Goal: Transaction & Acquisition: Purchase product/service

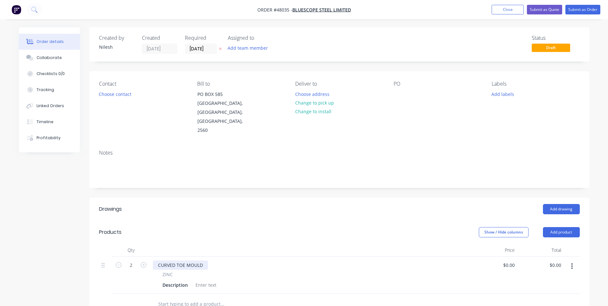
click at [201, 260] on div "CURVED TOE MOULD" at bounding box center [180, 264] width 55 height 9
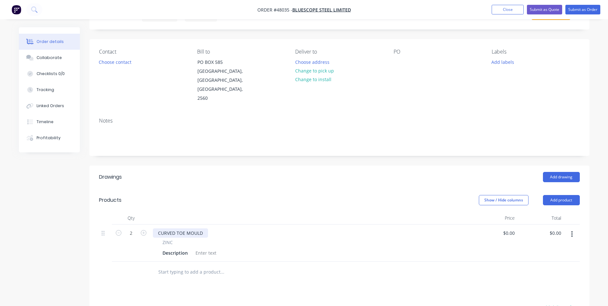
click at [207, 228] on div "CURVED TOE MOULD" at bounding box center [180, 232] width 55 height 9
click at [116, 230] on icon "button" at bounding box center [119, 233] width 6 height 6
type input "1"
drag, startPoint x: 224, startPoint y: 227, endPoint x: 208, endPoint y: 226, distance: 16.7
click at [208, 228] on div "CURVED TOE MOULD- RADIUS" at bounding box center [190, 232] width 74 height 9
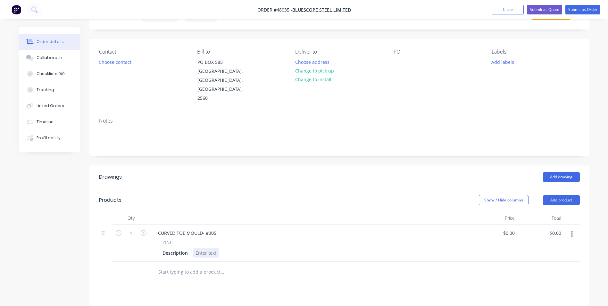
click at [207, 248] on div at bounding box center [206, 252] width 26 height 9
click at [209, 248] on div at bounding box center [206, 252] width 26 height 9
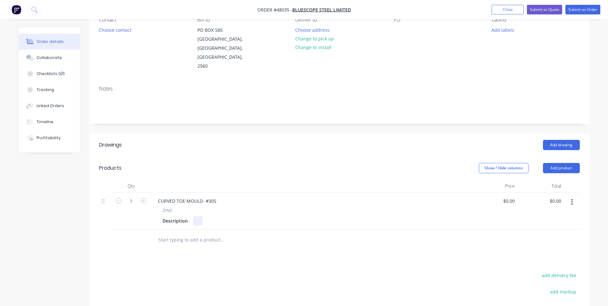
scroll to position [96, 0]
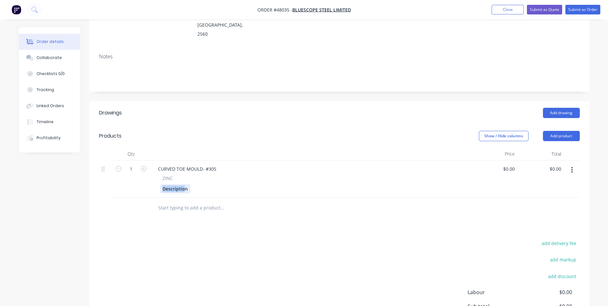
drag, startPoint x: 185, startPoint y: 179, endPoint x: 148, endPoint y: 182, distance: 37.3
click at [148, 182] on div "1 CURVED TOE MOULD- #305 ZINC Description $0.00 $0.00 $0.00 $0.00" at bounding box center [339, 178] width 481 height 37
click at [189, 184] on div "Description" at bounding box center [175, 188] width 30 height 9
drag, startPoint x: 188, startPoint y: 181, endPoint x: 133, endPoint y: 184, distance: 55.2
click at [133, 184] on div "1 CURVED TOE MOULD- #305 ZINC Description $0.00 $0.00 $0.00 $0.00" at bounding box center [339, 178] width 481 height 37
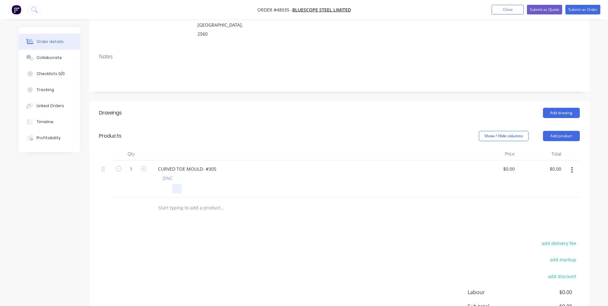
click at [177, 184] on div at bounding box center [177, 188] width 10 height 9
click at [392, 184] on div "INTERNAL RADIUS 1753, 2010mm" at bounding box center [309, 188] width 299 height 9
click at [570, 164] on button "button" at bounding box center [571, 170] width 15 height 12
click at [534, 195] on div "Duplicate" at bounding box center [549, 199] width 49 height 9
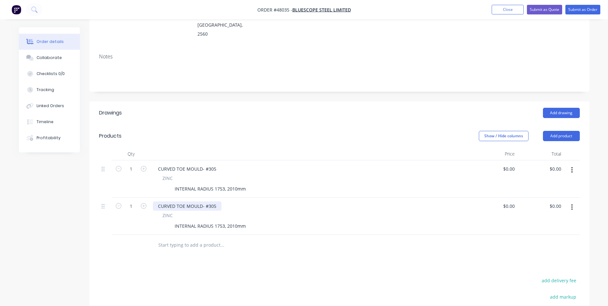
click at [217, 201] on div "CURVED TOE MOULD- #305" at bounding box center [187, 205] width 69 height 9
click at [399, 197] on div "CURVED TOE MOULD- #SP20 ZINC INTERNAL RADIUS 1753, 2010mm" at bounding box center [310, 215] width 320 height 37
click at [571, 203] on icon "button" at bounding box center [572, 206] width 2 height 7
click at [546, 232] on div "Duplicate" at bounding box center [549, 236] width 49 height 9
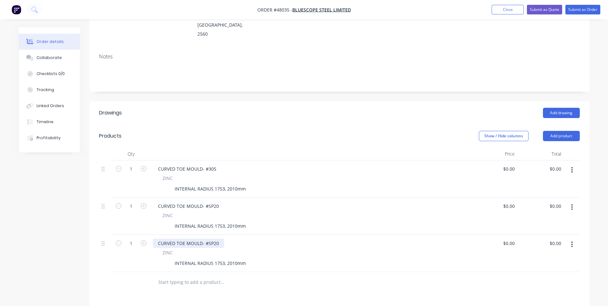
click at [221, 238] on div "CURVED TOE MOULD- #SP20" at bounding box center [188, 242] width 71 height 9
click at [224, 258] on div "INTERNAL RADIUS 1753, 2010mm" at bounding box center [210, 262] width 76 height 9
click at [234, 258] on div "INTERNAL RADIUS 1753, 2010mm" at bounding box center [210, 262] width 76 height 9
click at [236, 258] on div "INTERNAL RADIUS 1753, 2010mm" at bounding box center [210, 262] width 76 height 9
click at [273, 249] on div "ZINC INTERNAL RADIUS 1753, 2876mm" at bounding box center [310, 258] width 315 height 19
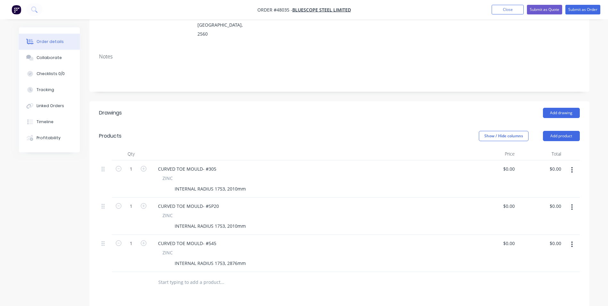
click at [570, 238] on button "button" at bounding box center [571, 244] width 15 height 12
click at [551, 269] on div "Duplicate" at bounding box center [549, 273] width 49 height 9
click at [221, 276] on div "CURVED TOE MOULD- #545" at bounding box center [310, 280] width 315 height 9
click at [216, 276] on div "CURVED TOE MOULD- #545" at bounding box center [187, 280] width 69 height 9
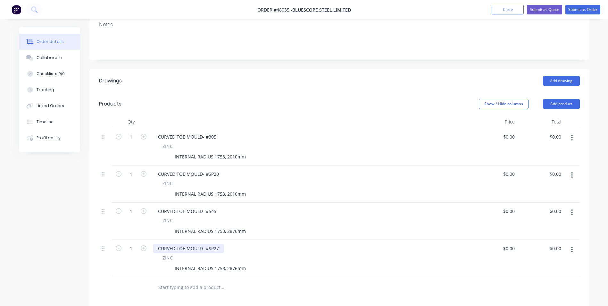
scroll to position [160, 0]
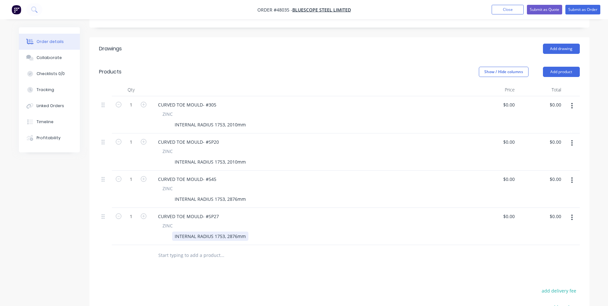
click at [230, 231] on div "INTERNAL RADIUS 1753, 2876mm" at bounding box center [210, 235] width 76 height 9
click at [235, 231] on div "INTERNAL RADIUS 1753, 2876mm" at bounding box center [210, 235] width 76 height 9
click at [504, 98] on div "0 $0.00" at bounding box center [494, 114] width 46 height 37
paste input "2300.14"
type input "$2,300.14"
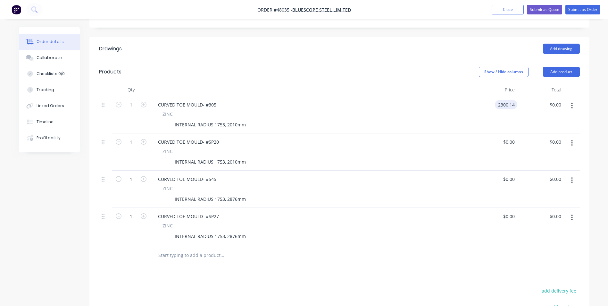
type input "$2,300.14"
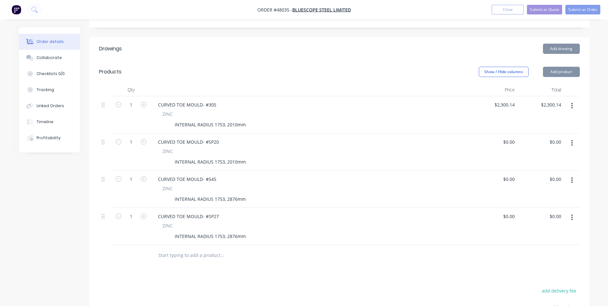
click at [537, 106] on div "$2,300.14 $2,300.14" at bounding box center [540, 114] width 46 height 37
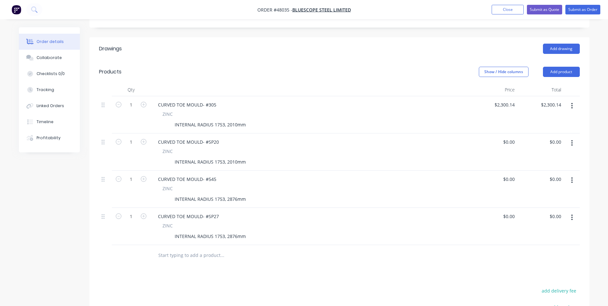
click at [517, 133] on div "$0.00 $0.00" at bounding box center [540, 151] width 46 height 37
click at [511, 137] on input "0" at bounding box center [509, 141] width 15 height 9
paste input "2300.14"
type input "$2,300.14"
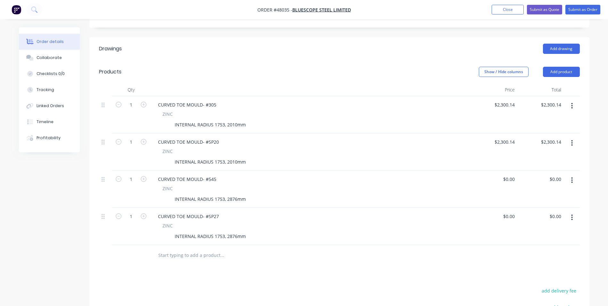
click at [476, 145] on div "$2,300.14 $2,300.14" at bounding box center [494, 151] width 46 height 37
click at [509, 174] on div "0 $0.00" at bounding box center [508, 178] width 17 height 9
paste input "1589"
type input "$1,589.00"
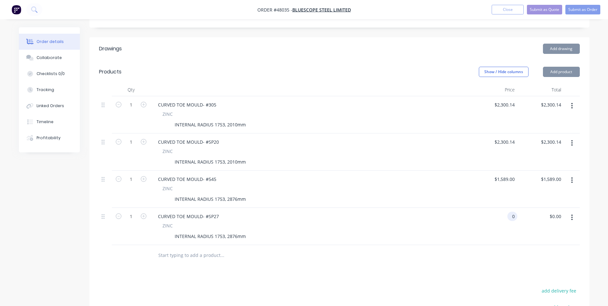
click at [512, 211] on input "0" at bounding box center [513, 215] width 7 height 9
paste input "1589"
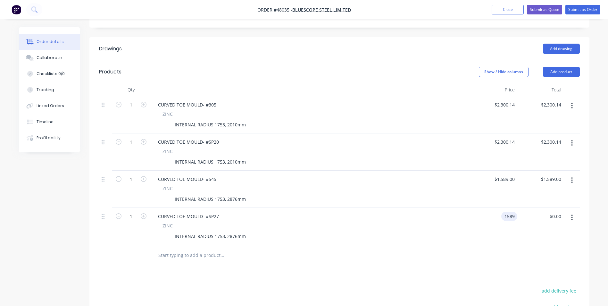
type input "$1,589.00"
click at [464, 222] on div "ZINC INTERNAL RADIUS 1753, 2876mm" at bounding box center [310, 231] width 315 height 19
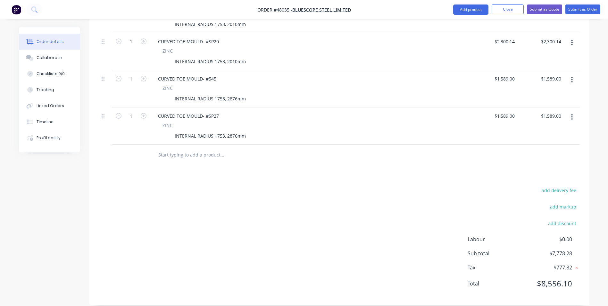
scroll to position [196, 0]
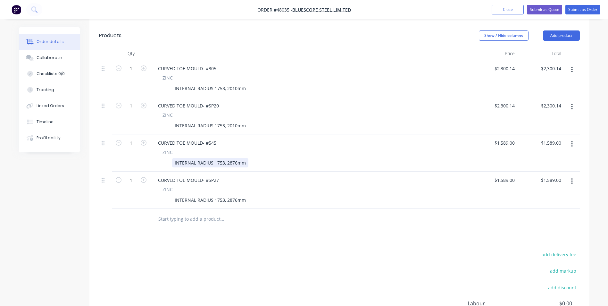
click at [225, 158] on div "INTERNAL RADIUS 1753, 2876mm" at bounding box center [210, 162] width 76 height 9
click at [224, 195] on div "INTERNAL RADIUS 1753, 2876mm" at bounding box center [210, 199] width 76 height 9
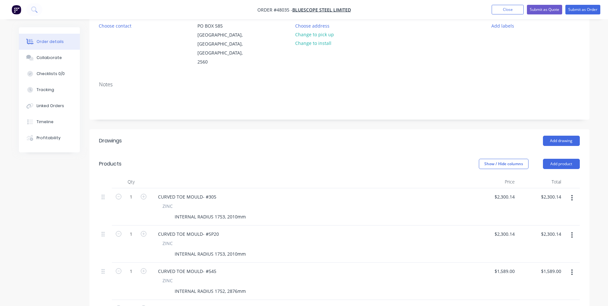
scroll to position [0, 0]
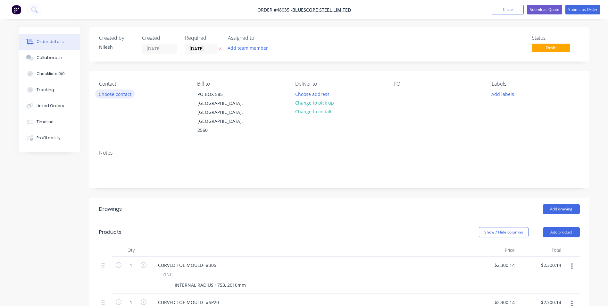
click at [113, 95] on button "Choose contact" at bounding box center [114, 93] width 39 height 9
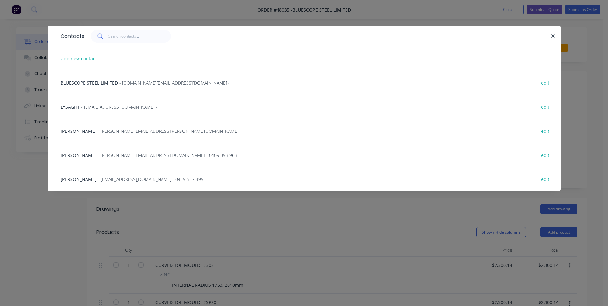
click at [122, 128] on div "PAUL AUTARD - [EMAIL_ADDRESS][PERSON_NAME][DOMAIN_NAME] -" at bounding box center [151, 131] width 181 height 7
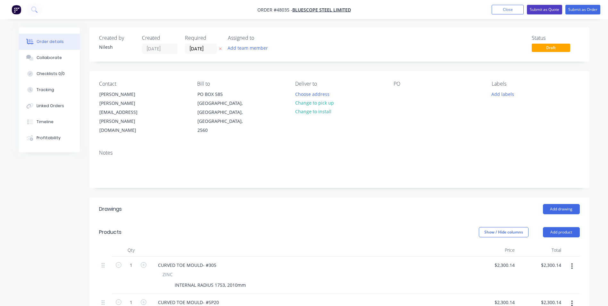
click at [549, 6] on button "Submit as Quote" at bounding box center [544, 10] width 35 height 10
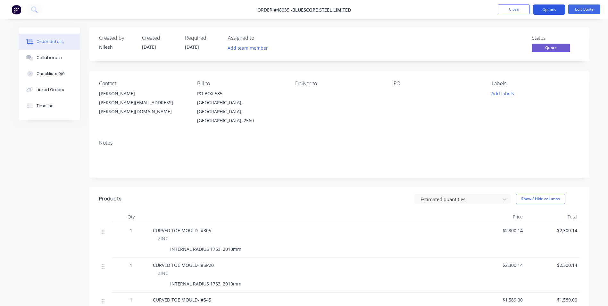
click at [558, 11] on button "Options" at bounding box center [549, 9] width 32 height 10
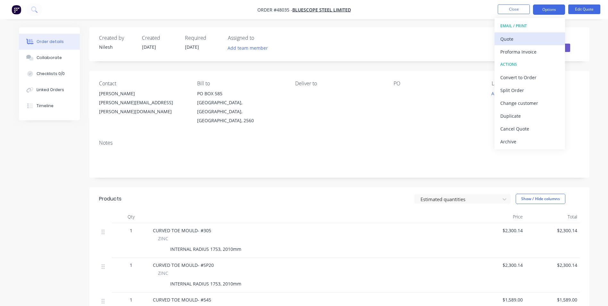
click at [534, 37] on div "Quote" at bounding box center [529, 38] width 59 height 9
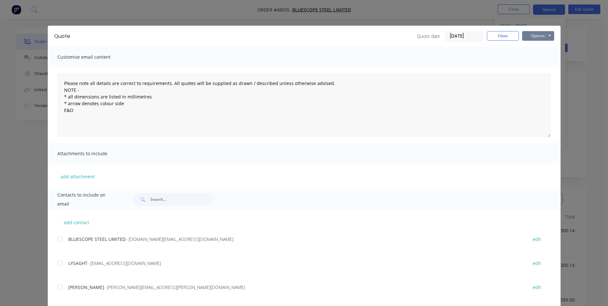
click at [524, 37] on button "Options" at bounding box center [538, 36] width 32 height 10
click at [525, 55] on button "Print" at bounding box center [542, 58] width 41 height 11
click at [498, 32] on button "Close" at bounding box center [503, 36] width 32 height 10
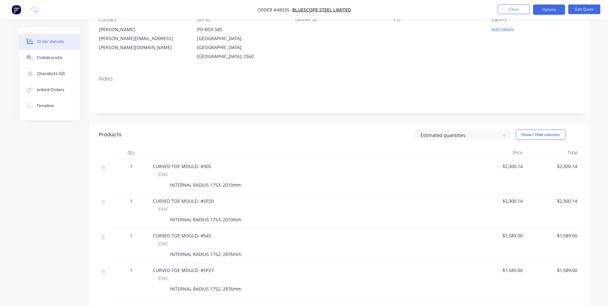
scroll to position [96, 0]
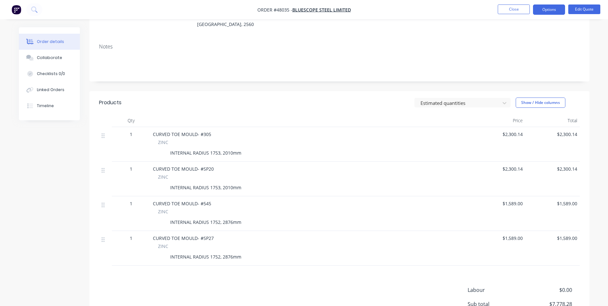
click at [242, 148] on div "INTERNAL RADIUS 1753, 2010mm" at bounding box center [206, 152] width 76 height 9
click at [593, 5] on button "Edit Quote" at bounding box center [584, 9] width 32 height 10
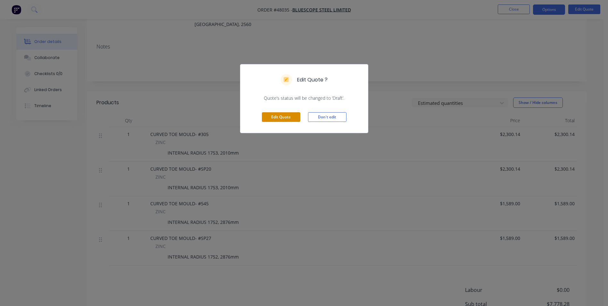
click at [286, 117] on button "Edit Quote" at bounding box center [281, 117] width 38 height 10
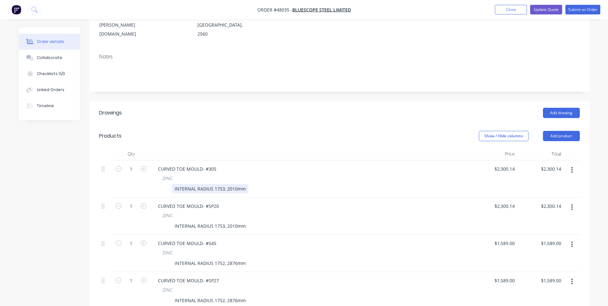
click at [247, 184] on div "INTERNAL RADIUS 1753, 2010mm" at bounding box center [210, 188] width 76 height 9
drag, startPoint x: 247, startPoint y: 179, endPoint x: 199, endPoint y: 179, distance: 48.7
click at [199, 184] on div "INTERNAL RADIUS 1753, 2010mm" at bounding box center [309, 188] width 299 height 9
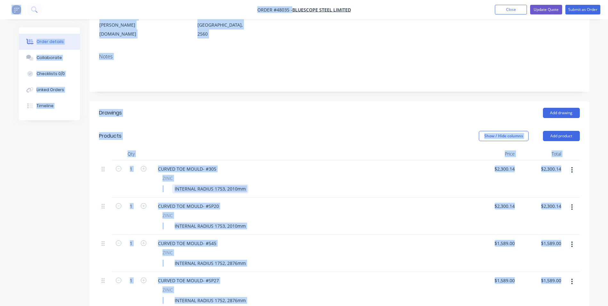
click at [228, 184] on div "INTERNAL RADIUS 1753, 2010mm" at bounding box center [210, 188] width 76 height 9
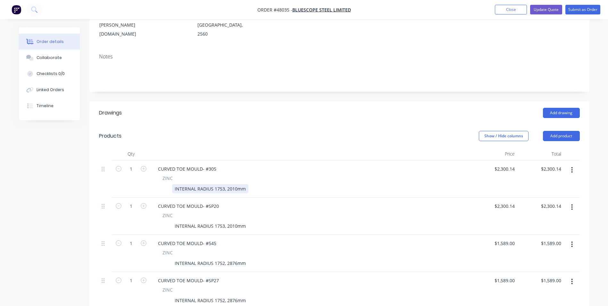
click at [229, 184] on div "INTERNAL RADIUS 1753, 2010mm" at bounding box center [210, 188] width 76 height 9
click at [170, 184] on div at bounding box center [309, 188] width 299 height 9
paste div
click at [237, 184] on div "INTERNAL RADIUS 1753, 2010mm" at bounding box center [309, 188] width 299 height 9
click at [245, 184] on div at bounding box center [244, 188] width 10 height 9
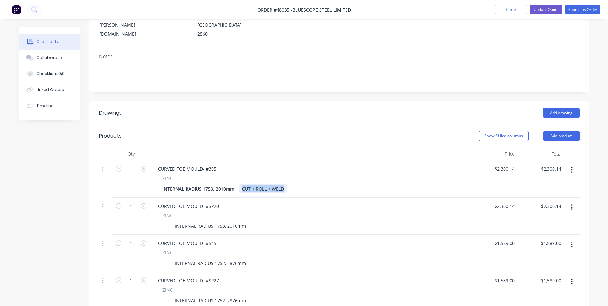
copy div "CUT + ROLL + WELD"
click at [244, 221] on div "INTERNAL RADIUS 1753, 2010mm" at bounding box center [210, 225] width 76 height 9
click at [165, 221] on div at bounding box center [165, 225] width 10 height 9
paste div
click at [266, 184] on div "CUT + ROLL + WELD" at bounding box center [262, 188] width 47 height 9
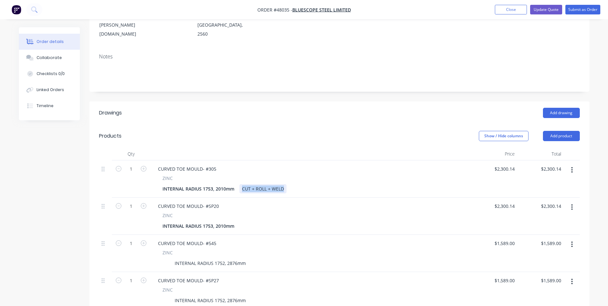
copy div "CUT + ROLL + WELD"
click at [248, 221] on div at bounding box center [244, 225] width 10 height 9
click at [235, 221] on div "INTERNAL RADIUS 1753, 2010mm" at bounding box center [198, 225] width 77 height 9
click at [225, 258] on div "INTERNAL RADIUS 1752, 2876mm" at bounding box center [210, 262] width 76 height 9
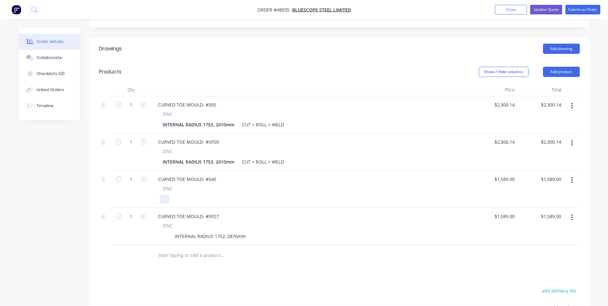
click at [162, 194] on div at bounding box center [165, 198] width 10 height 9
paste div
click at [277, 159] on div "CURVED TOE MOULD- #SP20 ZINC INTERNAL RADIUS 1753, 2010mm CUT + ROLL + WELD" at bounding box center [310, 151] width 320 height 37
copy div "CUT + ROLL + WELD"
click at [250, 194] on div "INTERNAL RADIUS 1752, 2876mm" at bounding box center [309, 198] width 299 height 9
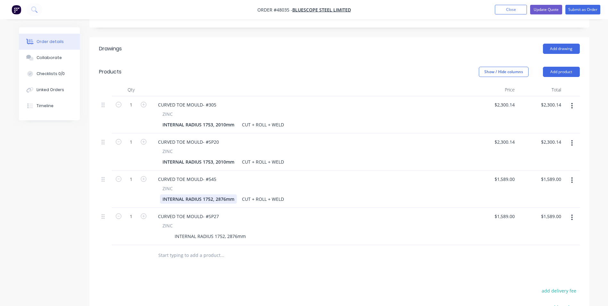
click at [221, 194] on div "INTERNAL RADIUS 1752, 2876mm" at bounding box center [198, 198] width 77 height 9
click at [236, 231] on div "INTERNAL RADIUS 1752, 2876mm" at bounding box center [210, 235] width 76 height 9
copy div "INTERNAL RADIUS 1752, 2876mm"
click at [166, 231] on div at bounding box center [165, 235] width 10 height 9
paste div
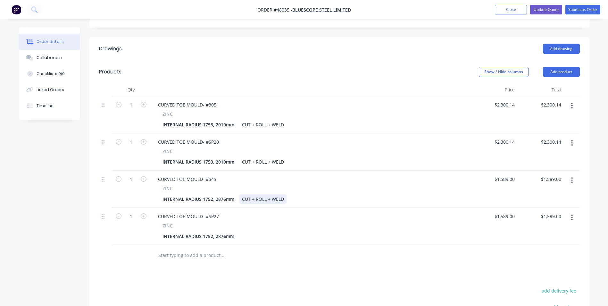
click at [251, 194] on div "CUT + ROLL + WELD" at bounding box center [262, 198] width 47 height 9
copy div "CUT + ROLL + WELD"
click at [248, 231] on div at bounding box center [244, 235] width 10 height 9
click at [304, 211] on div "CURVED TOE MOULD- #SP27" at bounding box center [310, 215] width 315 height 9
click at [544, 11] on button "Update Quote" at bounding box center [546, 10] width 32 height 10
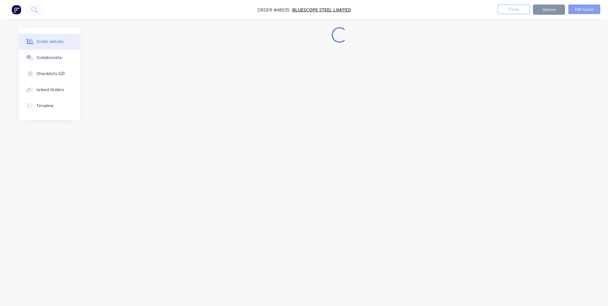
scroll to position [0, 0]
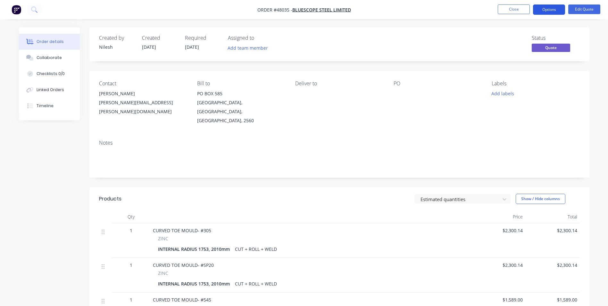
click at [562, 11] on button "Options" at bounding box center [549, 9] width 32 height 10
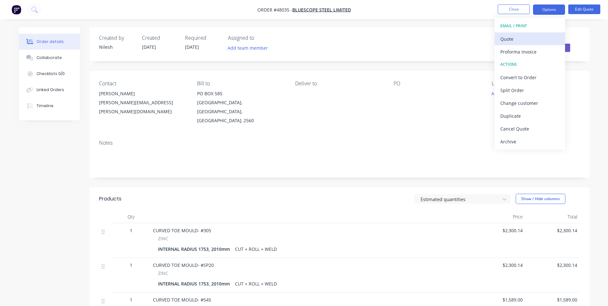
click at [538, 42] on div "Quote" at bounding box center [529, 38] width 59 height 9
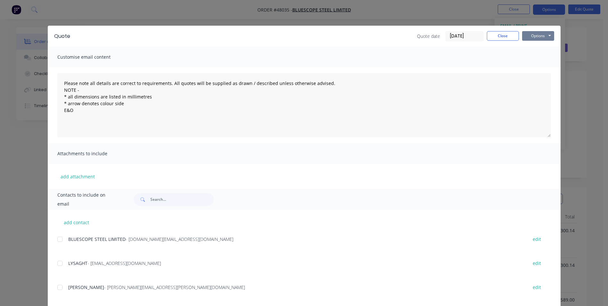
click at [529, 37] on button "Options" at bounding box center [538, 36] width 32 height 10
click at [539, 58] on button "Print" at bounding box center [542, 58] width 41 height 11
click at [505, 37] on button "Close" at bounding box center [503, 36] width 32 height 10
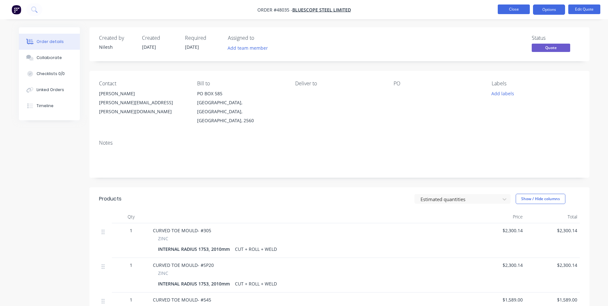
click at [507, 12] on button "Close" at bounding box center [514, 9] width 32 height 10
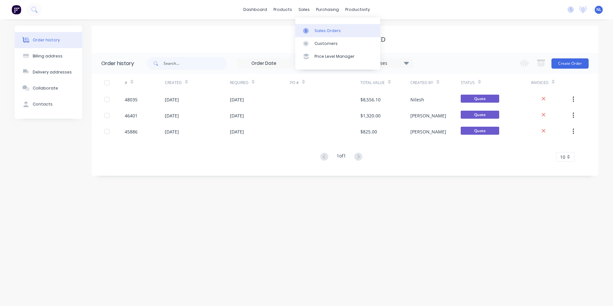
click at [319, 30] on div "Sales Orders" at bounding box center [327, 31] width 26 height 6
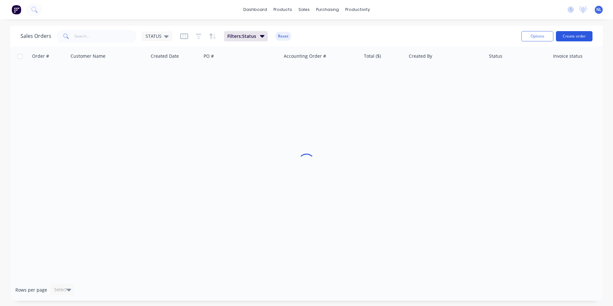
click at [577, 34] on button "Create order" at bounding box center [574, 36] width 37 height 10
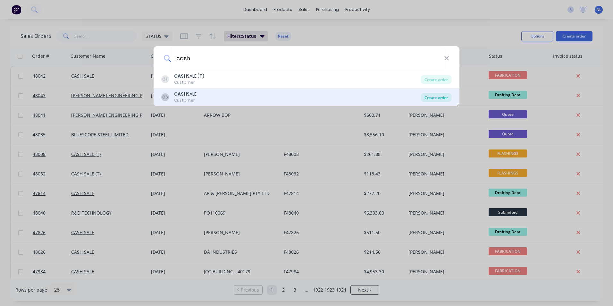
type input "cash"
click at [426, 94] on div "Create order" at bounding box center [435, 97] width 31 height 9
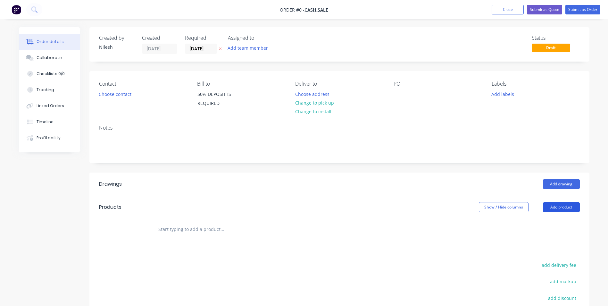
click at [550, 206] on button "Add product" at bounding box center [561, 207] width 37 height 10
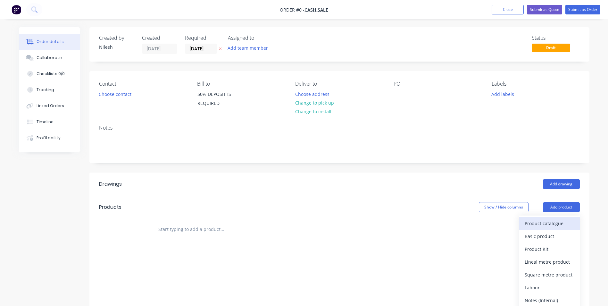
click at [545, 226] on div "Product catalogue" at bounding box center [549, 223] width 49 height 9
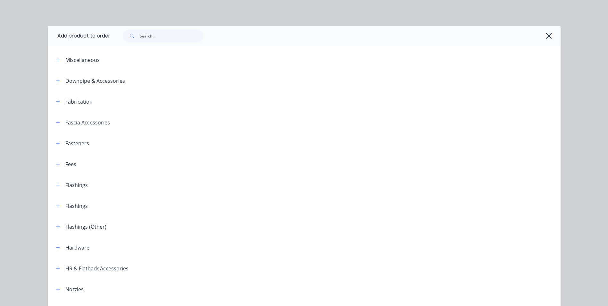
drag, startPoint x: 60, startPoint y: 98, endPoint x: 51, endPoint y: 99, distance: 9.0
click at [59, 98] on div "Fabrication" at bounding box center [72, 101] width 42 height 8
click at [51, 99] on div "Fabrication" at bounding box center [72, 101] width 42 height 8
click at [56, 100] on icon "button" at bounding box center [58, 101] width 4 height 4
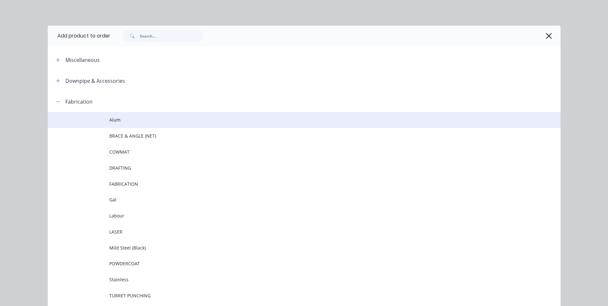
click at [126, 119] on span "Alum" at bounding box center [289, 119] width 361 height 7
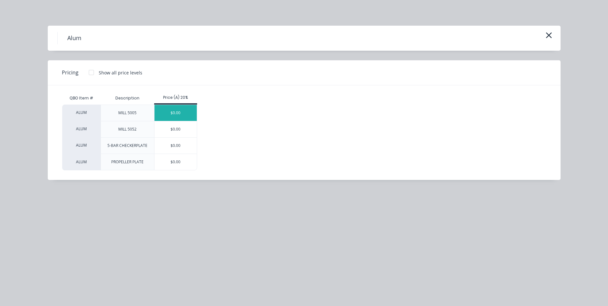
click at [177, 111] on div "$0.00" at bounding box center [175, 113] width 43 height 16
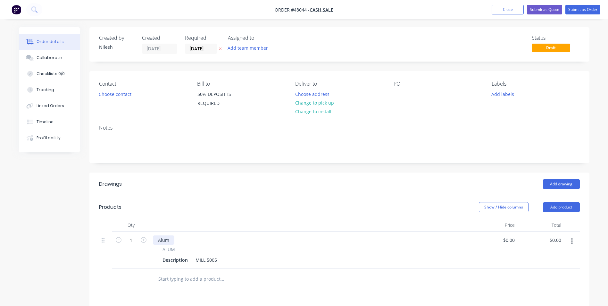
click at [164, 238] on div "Alum" at bounding box center [163, 239] width 21 height 9
drag, startPoint x: 170, startPoint y: 237, endPoint x: 126, endPoint y: 241, distance: 44.7
click at [126, 241] on div "1 Alum ALUM Description MILL 5005 $0.00 $0.00 $0.00 $0.00" at bounding box center [339, 249] width 481 height 37
click at [164, 236] on div "Alum" at bounding box center [163, 239] width 21 height 9
click at [168, 238] on div "Alum" at bounding box center [163, 239] width 21 height 9
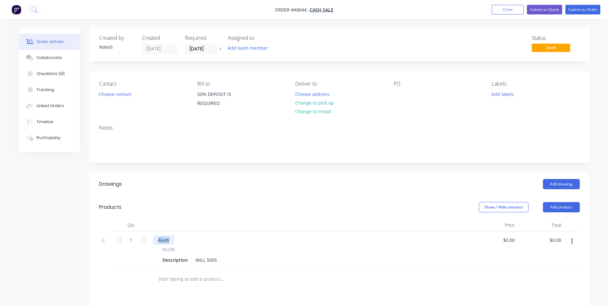
drag, startPoint x: 170, startPoint y: 238, endPoint x: 47, endPoint y: 236, distance: 123.4
click at [48, 236] on div "Created by [PERSON_NAME] Created [DATE] Required [DATE] Assigned to Add team me…" at bounding box center [304, 232] width 570 height 411
click at [276, 244] on div "FISHING [PERSON_NAME] A" at bounding box center [310, 239] width 315 height 9
click at [575, 241] on button "button" at bounding box center [571, 241] width 15 height 12
click at [537, 266] on div "Duplicate" at bounding box center [549, 270] width 49 height 9
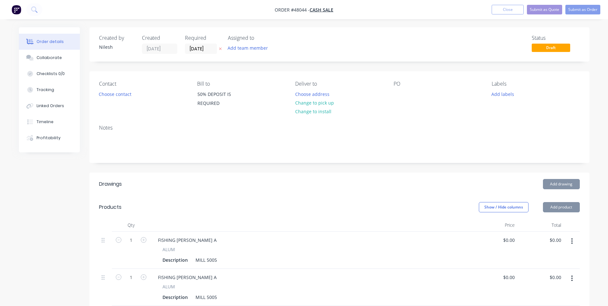
scroll to position [64, 0]
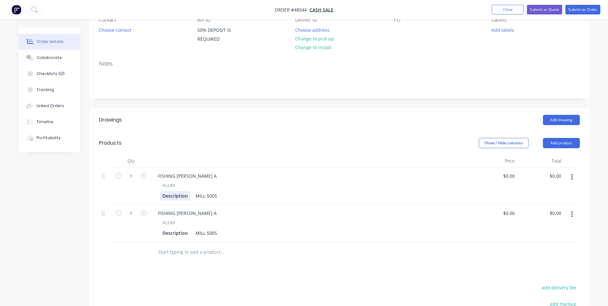
click at [183, 196] on div "Description" at bounding box center [175, 195] width 30 height 9
drag, startPoint x: 188, startPoint y: 196, endPoint x: 141, endPoint y: 215, distance: 50.4
click at [142, 215] on div "1 FISHING [PERSON_NAME] A ALUM Description MILL 5005 $0.00 $0.00 $0.00 $0.00 1 …" at bounding box center [339, 204] width 481 height 74
drag, startPoint x: 196, startPoint y: 195, endPoint x: 154, endPoint y: 193, distance: 41.7
click at [154, 193] on div "ALUM MILL 5005" at bounding box center [310, 191] width 315 height 19
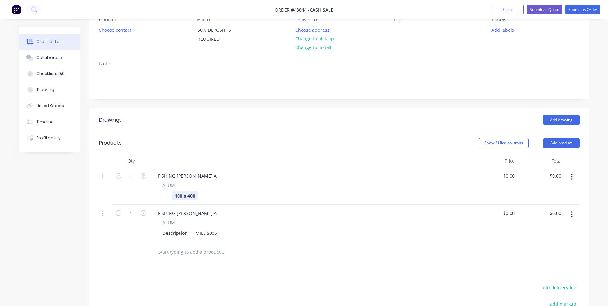
click at [195, 195] on b "100 x 400" at bounding box center [185, 196] width 21 height 6
click at [167, 193] on div at bounding box center [165, 195] width 10 height 9
copy div "3mm ALUMINIUM 5005"
click at [173, 237] on div "Description" at bounding box center [175, 232] width 30 height 9
paste div
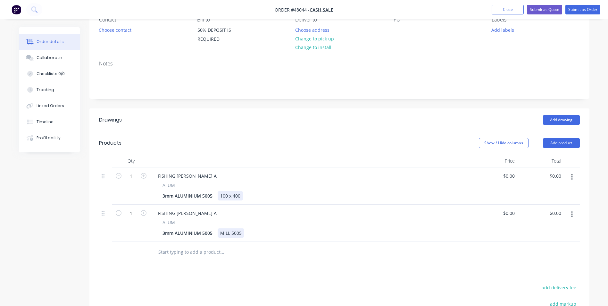
click at [276, 227] on div "ALUM 3mm ALUMINIUM 5005 MILL 5005" at bounding box center [310, 228] width 315 height 19
click at [243, 195] on div "3mm ALUMINIUM [PHONE_NUMBER]" at bounding box center [309, 195] width 299 height 9
click at [253, 194] on div "100 x 400, CUT AND FOLD" at bounding box center [248, 195] width 60 height 9
copy div "100 x 400, CUT AND FOLD"
click at [241, 235] on div "MILL 5005" at bounding box center [231, 232] width 27 height 9
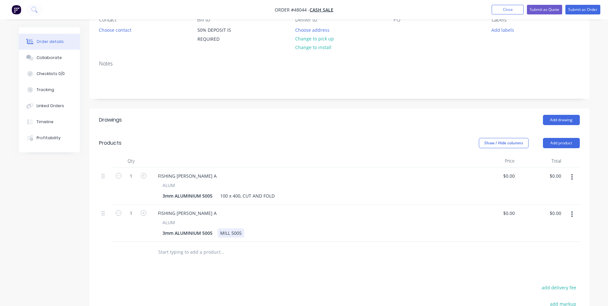
paste div
click at [309, 226] on div "ALUM 3mm ALUMINIUM [PHONE_NUMBER], CUT AND FOLD" at bounding box center [310, 228] width 315 height 19
click at [209, 211] on div "FISHING [PERSON_NAME] A" at bounding box center [187, 212] width 69 height 9
click at [209, 212] on div "FISHING [PERSON_NAME] B" at bounding box center [187, 212] width 69 height 9
click at [512, 177] on input "0" at bounding box center [513, 175] width 7 height 9
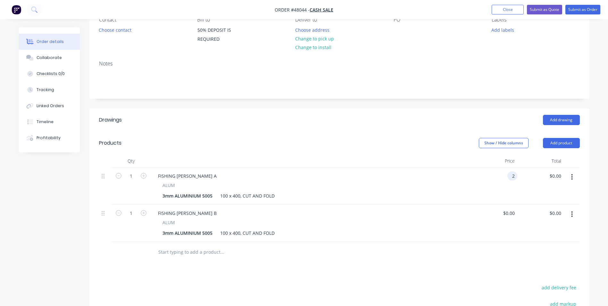
type input "$2.00"
click at [519, 177] on div "$2.00 $0.00" at bounding box center [540, 185] width 46 height 37
click at [513, 175] on input "2" at bounding box center [509, 175] width 15 height 9
type input "$115.37"
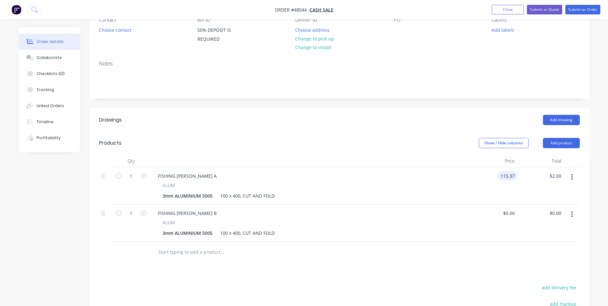
type input "$115.37"
click at [511, 206] on div "$0.00 $0.00" at bounding box center [494, 222] width 46 height 37
click at [511, 212] on input "0" at bounding box center [509, 212] width 15 height 9
type input "$125.48"
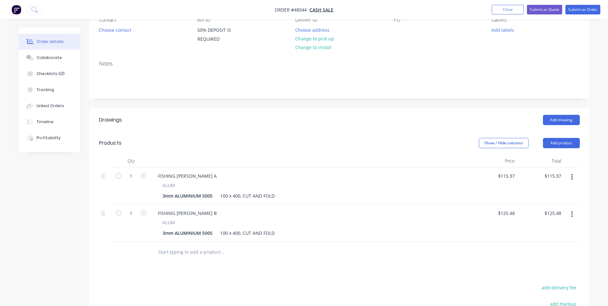
click at [365, 197] on div "3mm ALUMINIUM [PHONE_NUMBER], CUT AND FOLD" at bounding box center [309, 195] width 299 height 9
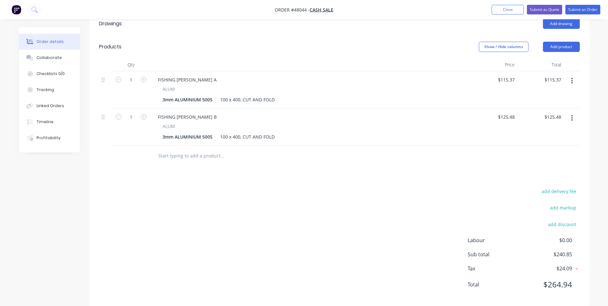
scroll to position [128, 0]
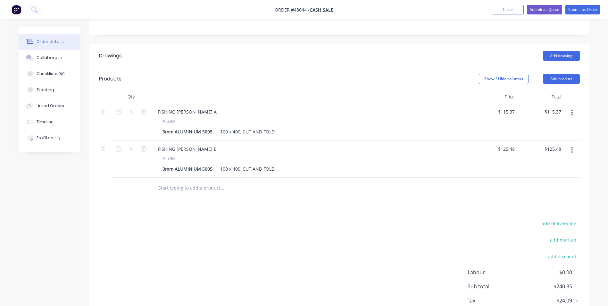
click at [575, 151] on button "button" at bounding box center [571, 150] width 15 height 12
click at [556, 176] on div "Duplicate" at bounding box center [549, 179] width 49 height 9
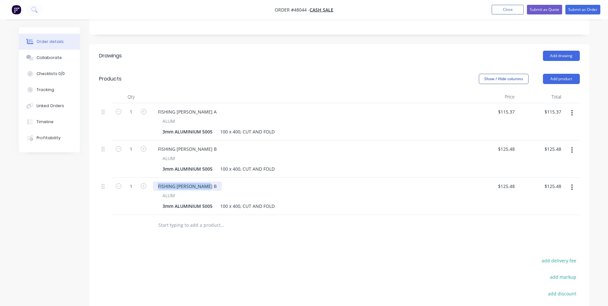
drag, startPoint x: 208, startPoint y: 186, endPoint x: 147, endPoint y: 190, distance: 61.6
click at [147, 190] on div "1 FISHING [PERSON_NAME] B ALUM 3mm ALUMINIUM [PHONE_NUMBER], CUT AND FOLD $125.…" at bounding box center [339, 196] width 481 height 37
click at [312, 189] on div "453 COOK TOP BENCH" at bounding box center [310, 185] width 315 height 9
click at [229, 207] on div "100 x 400, CUT AND FOLD" at bounding box center [248, 205] width 60 height 9
drag, startPoint x: 225, startPoint y: 130, endPoint x: 212, endPoint y: 132, distance: 12.2
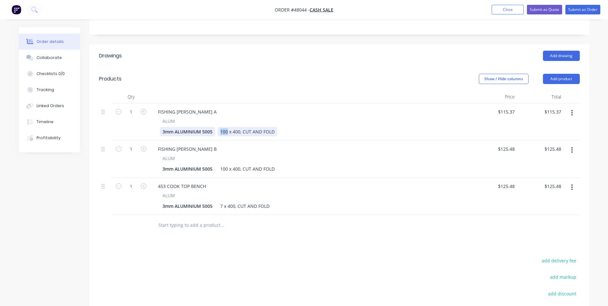
click at [212, 132] on div "3mm ALUMINIUM [PHONE_NUMBER], CUT AND FOLD" at bounding box center [309, 131] width 299 height 9
drag, startPoint x: 228, startPoint y: 169, endPoint x: 215, endPoint y: 170, distance: 13.9
click at [215, 170] on div "3mm ALUMINIUM [PHONE_NUMBER], CUT AND FOLD" at bounding box center [309, 168] width 299 height 9
click at [219, 134] on div "50 x 400, CUT AND FOLD" at bounding box center [246, 131] width 57 height 9
copy div "400 x 50 x 50, CUT AND FOLD"
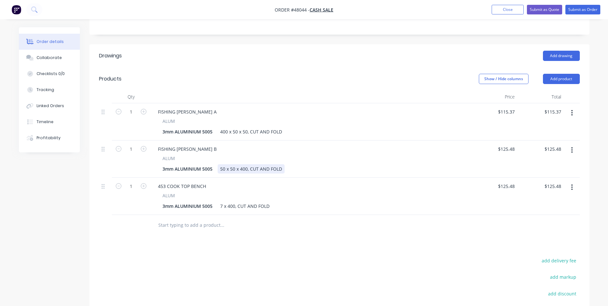
click at [274, 169] on div "50 x 50 x 400, CUT AND FOLD" at bounding box center [251, 168] width 67 height 9
click at [322, 187] on div "453 COOK TOP BENCH" at bounding box center [310, 185] width 315 height 9
click at [272, 210] on div "3mm ALUMINIUM 5005 7 x 400, CUT AND FOLD" at bounding box center [309, 205] width 299 height 9
drag, startPoint x: 235, startPoint y: 204, endPoint x: 176, endPoint y: 213, distance: 60.0
click at [176, 213] on div "453 COOK TOP BENCH ALUM 3mm ALUMINIUM 5005 7 x 400, CUT AND FOLD" at bounding box center [310, 196] width 320 height 37
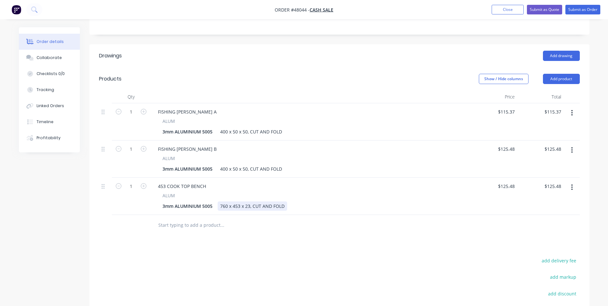
click at [309, 202] on div "3mm ALUMINIUM [PHONE_NUMBER] x 23, CUT AND FOLD" at bounding box center [309, 205] width 299 height 9
click at [287, 206] on div "3mm ALUMINIUM [PHONE_NUMBER] x 23, CUT AND FOLD" at bounding box center [309, 205] width 299 height 9
click at [575, 189] on button "button" at bounding box center [571, 187] width 15 height 12
click at [546, 214] on div "Duplicate" at bounding box center [549, 216] width 49 height 9
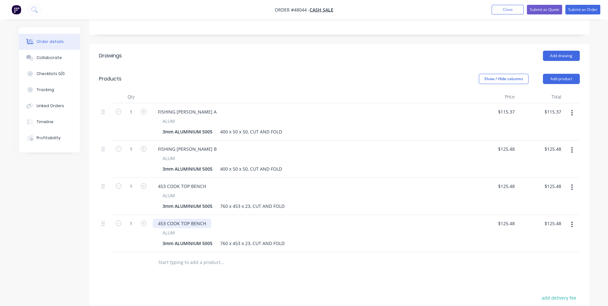
click at [159, 222] on div "453 COOK TOP BENCH" at bounding box center [182, 223] width 58 height 9
click at [162, 221] on div "453 COOK TOP BENCH" at bounding box center [182, 223] width 58 height 9
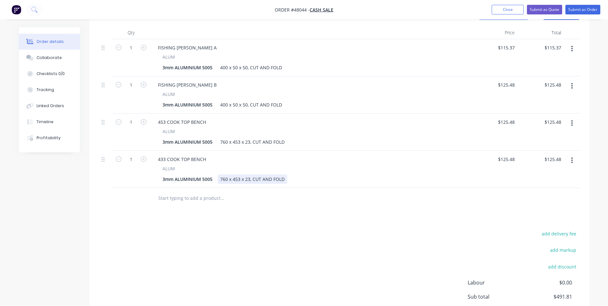
click at [237, 177] on div "760 x 453 x 23, CUT AND FOLD" at bounding box center [253, 178] width 70 height 9
click at [238, 178] on div "760 x 453 x 23, CUT AND FOLD" at bounding box center [253, 178] width 70 height 9
drag, startPoint x: 253, startPoint y: 178, endPoint x: 303, endPoint y: 184, distance: 50.3
click at [303, 184] on div "433 COOK TOP BENCH ALUM 3mm ALUMINIUM [PHONE_NUMBER] x 23, CUT + FOLD + WELD" at bounding box center [310, 169] width 320 height 37
copy div "760 x 433 x 23, CUT + FOLD + WELD"
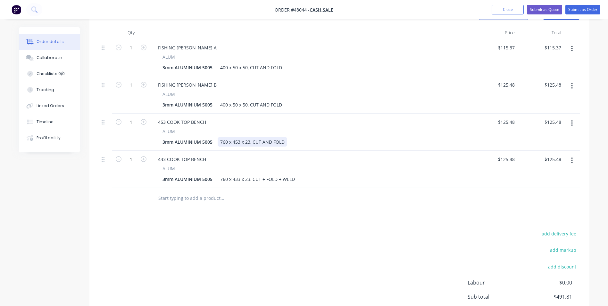
click at [286, 144] on div "760 x 453 x 23, CUT AND FOLD" at bounding box center [253, 141] width 70 height 9
click at [377, 145] on div "3mm ALUMINIUM [PHONE_NUMBER] x 23, CUT + FOLD + WELD" at bounding box center [309, 141] width 299 height 9
click at [510, 118] on input "125.48" at bounding box center [508, 121] width 17 height 9
click at [507, 124] on input "125.48" at bounding box center [507, 121] width 20 height 9
paste input "798.36"
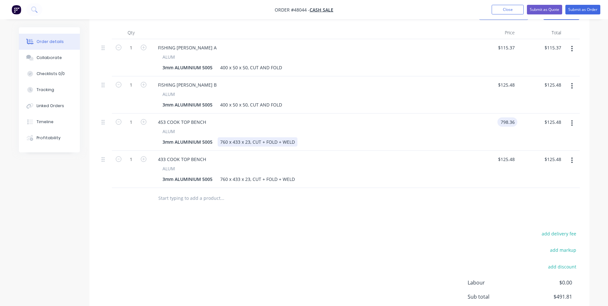
type input "$798.36"
click at [469, 139] on div "453 COOK TOP BENCH ALUM 3mm ALUMINIUM [PHONE_NUMBER] x 23, CUT + FOLD + WELD" at bounding box center [310, 131] width 320 height 37
click at [511, 159] on input "125.48" at bounding box center [508, 158] width 17 height 9
paste input "786.22"
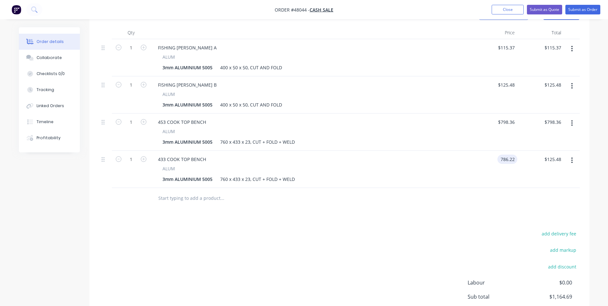
type input "$786.22"
click at [476, 178] on div "$786.22 786.22" at bounding box center [494, 169] width 46 height 37
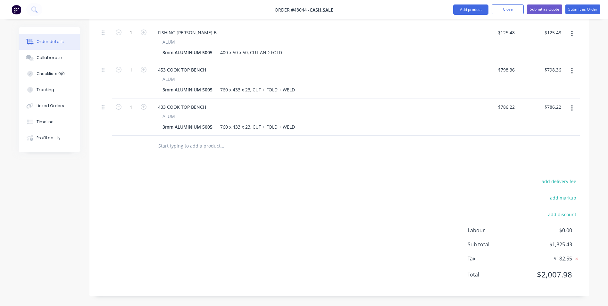
scroll to position [180, 0]
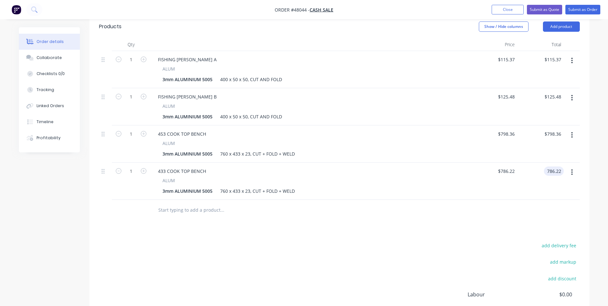
type input "$786.22"
click at [497, 145] on div "$798.36 $798.36" at bounding box center [494, 143] width 46 height 37
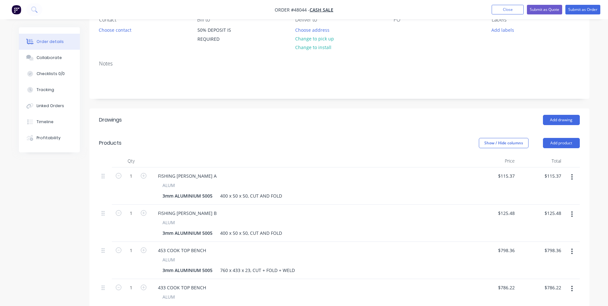
scroll to position [128, 0]
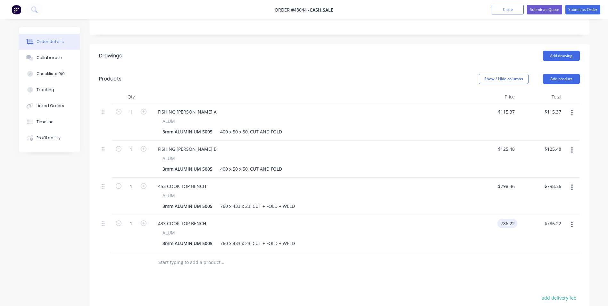
click at [517, 222] on input "786.22" at bounding box center [508, 223] width 17 height 9
type input "$786.22"
click at [488, 215] on div "$786.22 $786.22" at bounding box center [494, 233] width 46 height 37
type input "798.36"
type input "125.48"
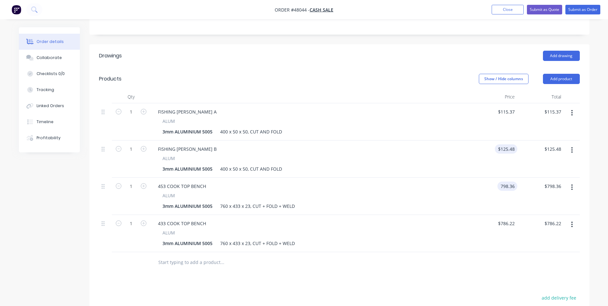
type input "$798.36"
click at [505, 152] on input "125.48" at bounding box center [507, 148] width 20 height 9
type input "115.37"
type input "$125.48"
click at [512, 109] on input "115.37" at bounding box center [508, 111] width 17 height 9
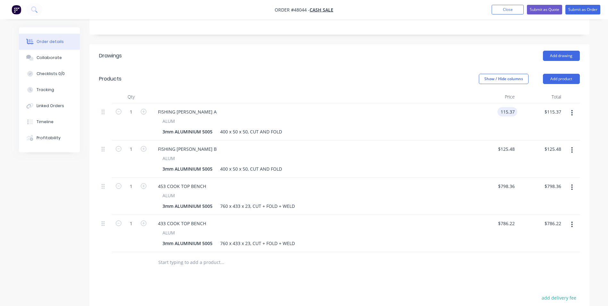
type input "$115.37"
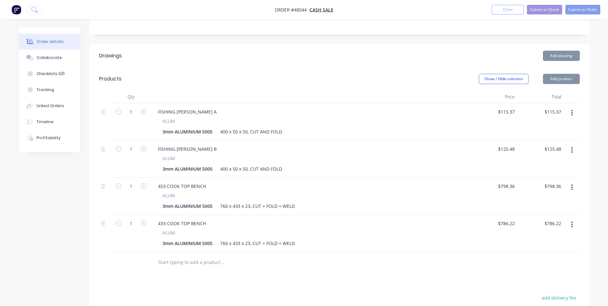
click at [427, 232] on div "ALUM" at bounding box center [310, 232] width 296 height 7
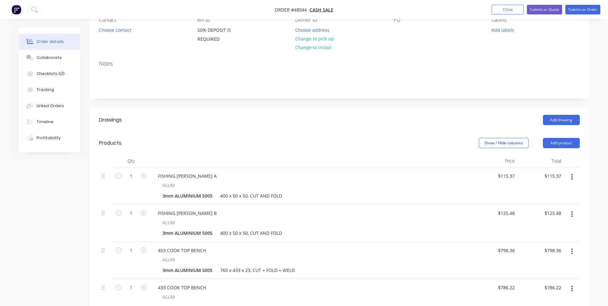
scroll to position [0, 0]
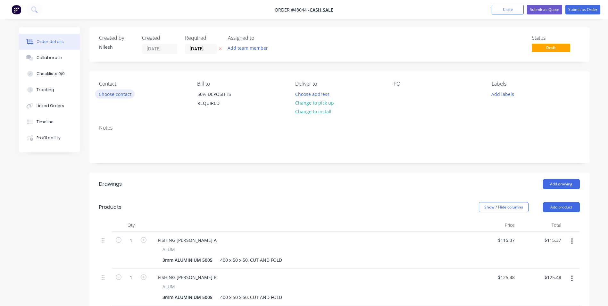
click at [114, 95] on button "Choose contact" at bounding box center [114, 93] width 39 height 9
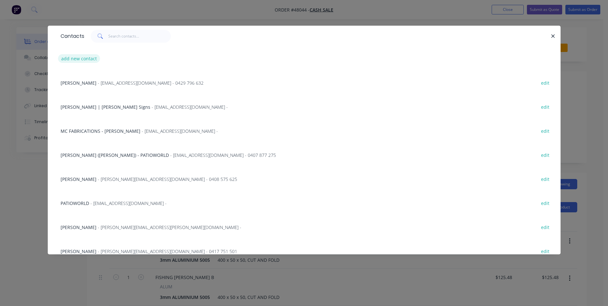
click at [81, 55] on button "add new contact" at bounding box center [79, 58] width 42 height 9
select select "AU"
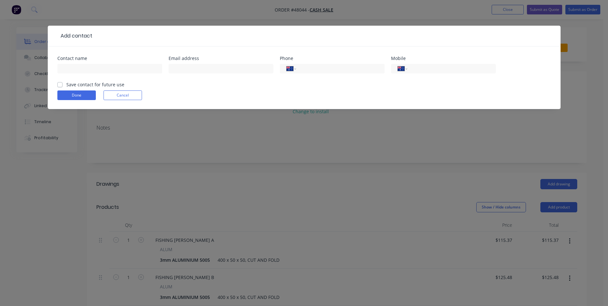
click at [413, 190] on div "Add contact Contact name Email address Phone International [GEOGRAPHIC_DATA] [G…" at bounding box center [304, 153] width 608 height 306
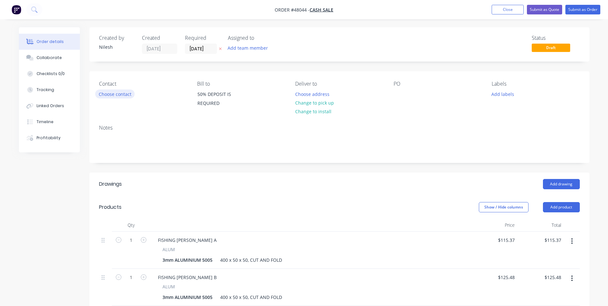
click at [132, 96] on button "Choose contact" at bounding box center [114, 93] width 39 height 9
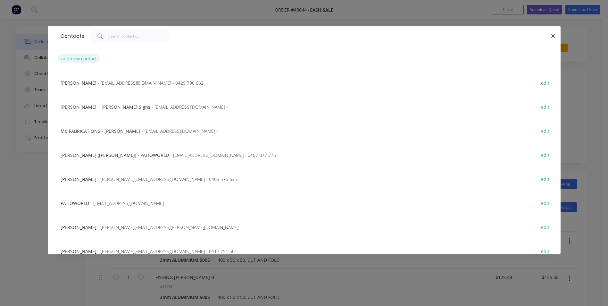
click at [86, 61] on button "add new contact" at bounding box center [79, 58] width 42 height 9
select select "AU"
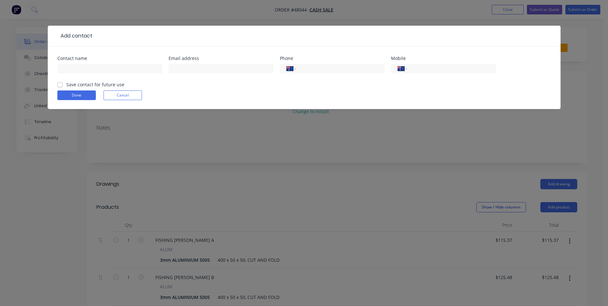
click at [130, 78] on div at bounding box center [109, 71] width 105 height 19
click at [125, 73] on input "text" at bounding box center [109, 69] width 105 height 10
type input "j"
type input "[PERSON_NAME]"
click at [183, 66] on input "text" at bounding box center [221, 69] width 105 height 10
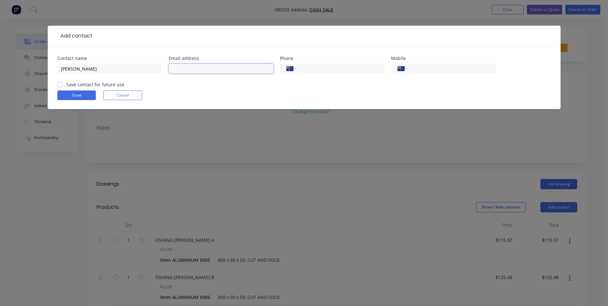
paste input "[PERSON_NAME] <[EMAIL_ADDRESS][DOMAIN_NAME]>"
drag, startPoint x: 196, startPoint y: 66, endPoint x: 104, endPoint y: 78, distance: 92.4
click at [104, 77] on div "Contact name [PERSON_NAME] Email address [PERSON_NAME] <[EMAIL_ADDRESS][DOMAIN_…" at bounding box center [303, 68] width 493 height 25
click at [236, 70] on input "[EMAIL_ADDRESS][DOMAIN_NAME]>" at bounding box center [221, 69] width 105 height 10
type input "[EMAIL_ADDRESS][DOMAIN_NAME]"
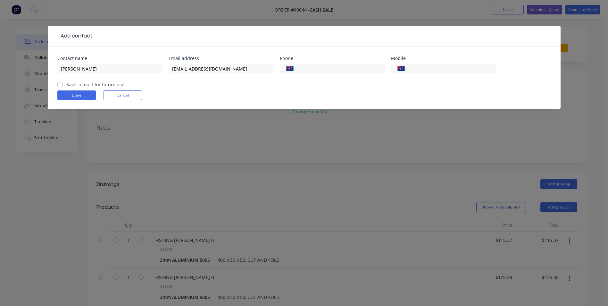
click at [88, 85] on label "Save contact for future use" at bounding box center [95, 84] width 58 height 7
click at [62, 85] on input "Save contact for future use" at bounding box center [59, 84] width 5 height 6
checkbox input "true"
click at [88, 96] on button "Done" at bounding box center [76, 95] width 38 height 10
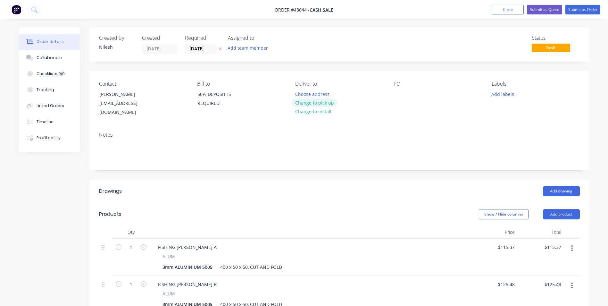
click at [320, 99] on button "Change to pick up" at bounding box center [314, 102] width 45 height 9
click at [543, 6] on button "Submit as Quote" at bounding box center [544, 10] width 35 height 10
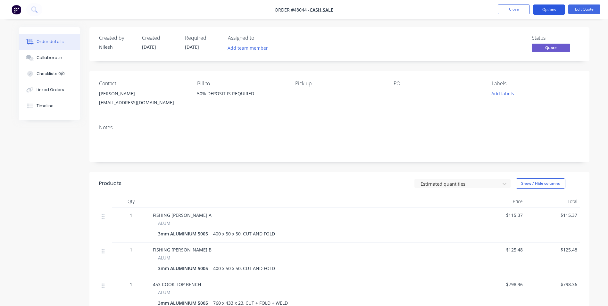
click at [557, 8] on button "Options" at bounding box center [549, 9] width 32 height 10
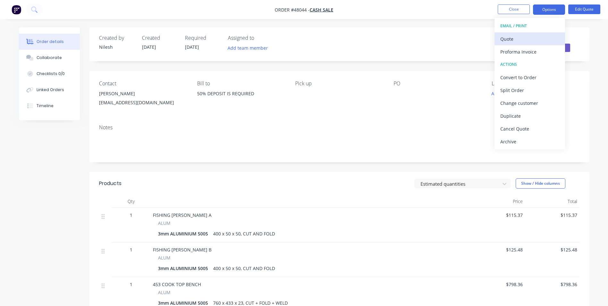
click at [529, 38] on div "Quote" at bounding box center [529, 38] width 59 height 9
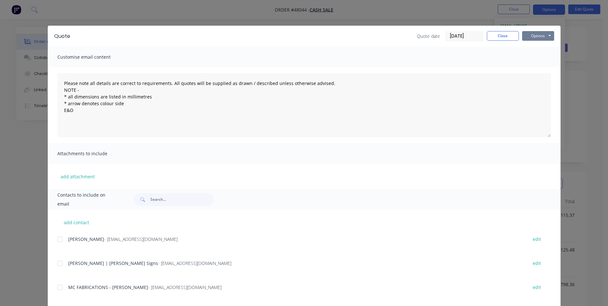
click at [534, 35] on button "Options" at bounding box center [538, 36] width 32 height 10
click at [532, 63] on button "Print" at bounding box center [542, 58] width 41 height 11
